Goal: Information Seeking & Learning: Check status

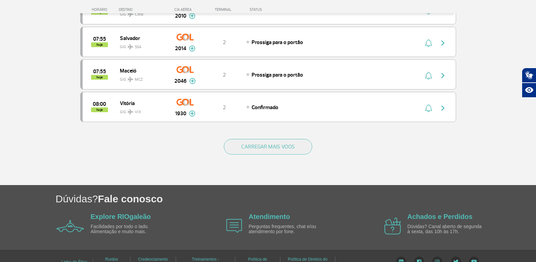
scroll to position [644, 0]
click at [243, 150] on button "CARREGAR MAIS VOOS" at bounding box center [268, 147] width 88 height 16
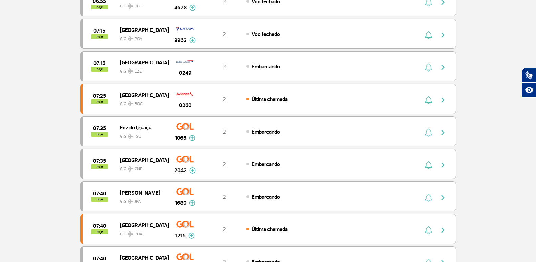
scroll to position [0, 0]
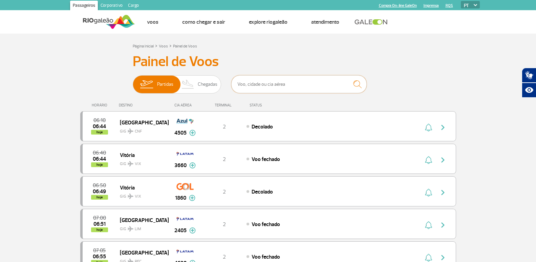
click at [285, 80] on input "text" at bounding box center [299, 84] width 136 height 18
type input "BOGOTA"
click at [264, 86] on input "text" at bounding box center [299, 84] width 136 height 18
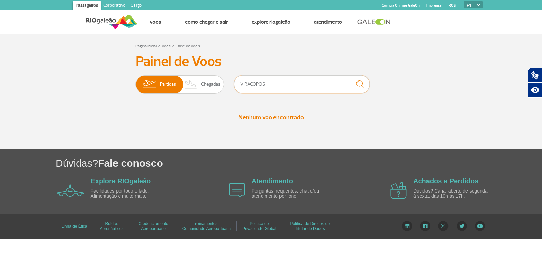
drag, startPoint x: 266, startPoint y: 84, endPoint x: 171, endPoint y: 94, distance: 95.1
click at [171, 94] on div "Partidas Chegadas VIRACOPOS" at bounding box center [271, 85] width 271 height 20
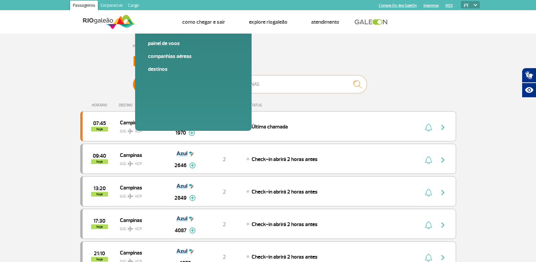
type input "CAMPINAS"
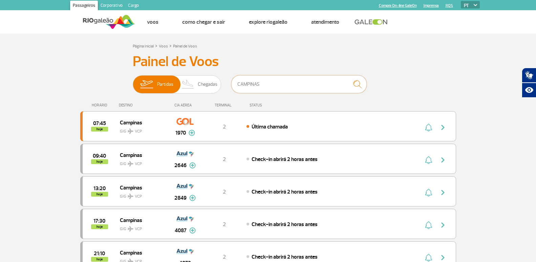
drag, startPoint x: 256, startPoint y: 84, endPoint x: 234, endPoint y: 85, distance: 22.0
click at [234, 85] on input "CAMPINAS" at bounding box center [299, 84] width 136 height 18
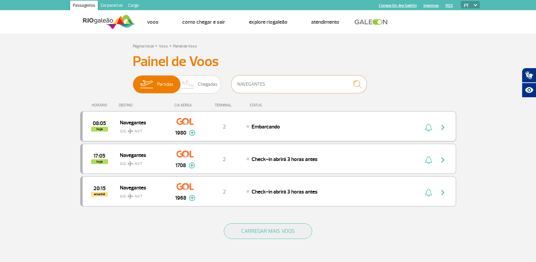
type input "NAVEGANTES"
click at [310, 128] on div "Embarcando" at bounding box center [321, 126] width 149 height 7
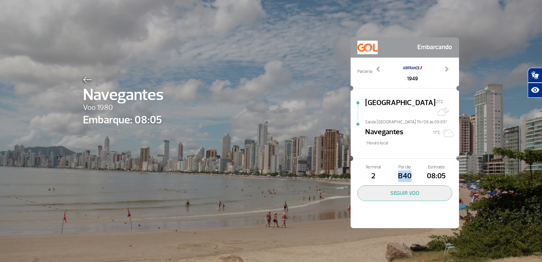
drag, startPoint x: 395, startPoint y: 163, endPoint x: 411, endPoint y: 168, distance: 16.3
click at [411, 170] on span "B40" at bounding box center [405, 176] width 32 height 12
click at [84, 80] on img at bounding box center [87, 80] width 9 height 6
